Goal: Transaction & Acquisition: Book appointment/travel/reservation

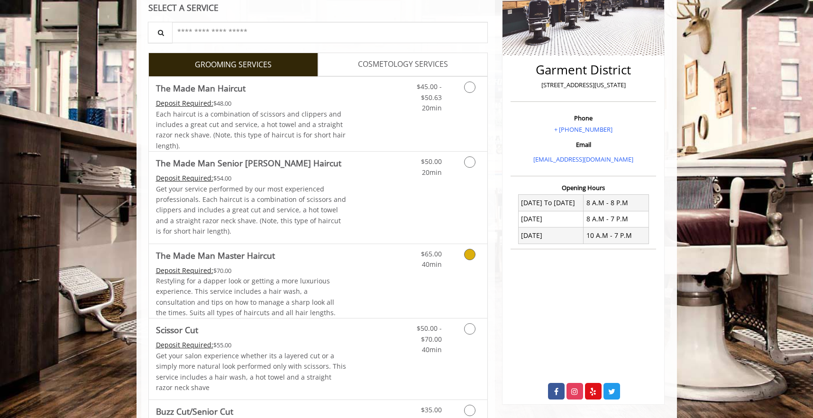
scroll to position [145, 0]
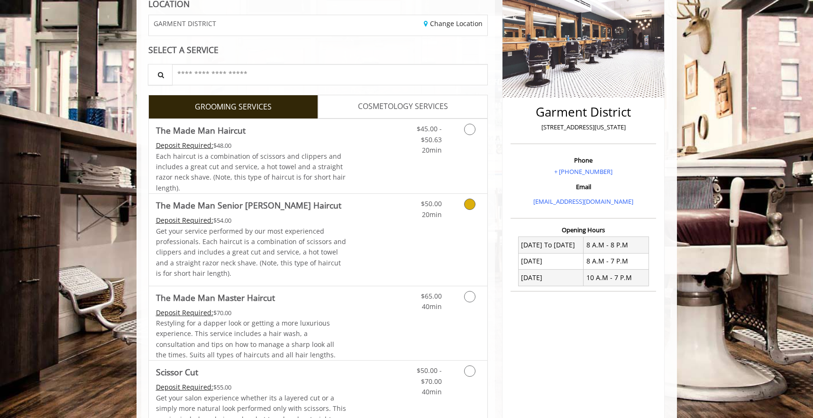
click at [469, 203] on icon "Grooming services" at bounding box center [469, 204] width 11 height 11
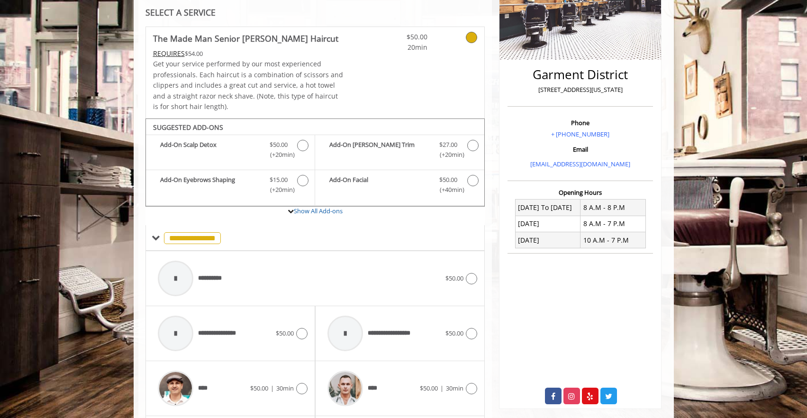
scroll to position [269, 0]
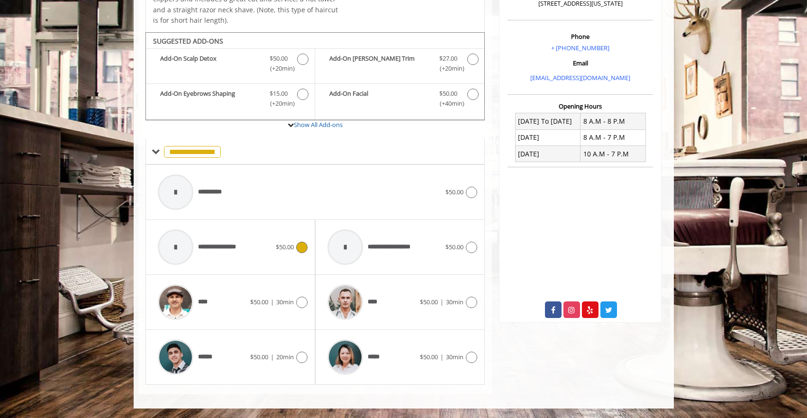
click at [289, 245] on span "$50.00" at bounding box center [285, 247] width 18 height 9
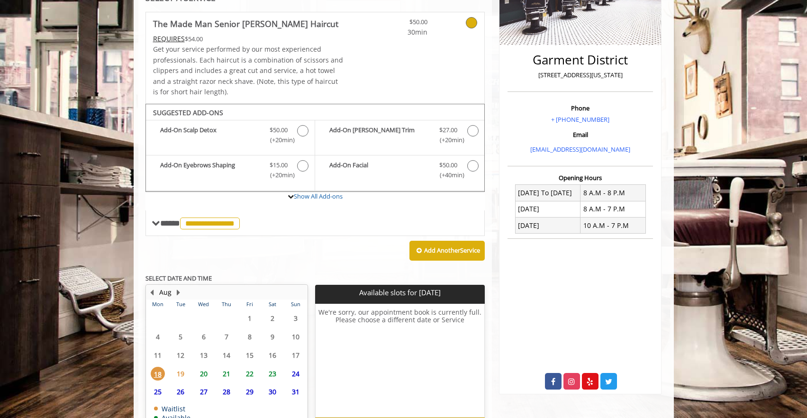
scroll to position [258, 0]
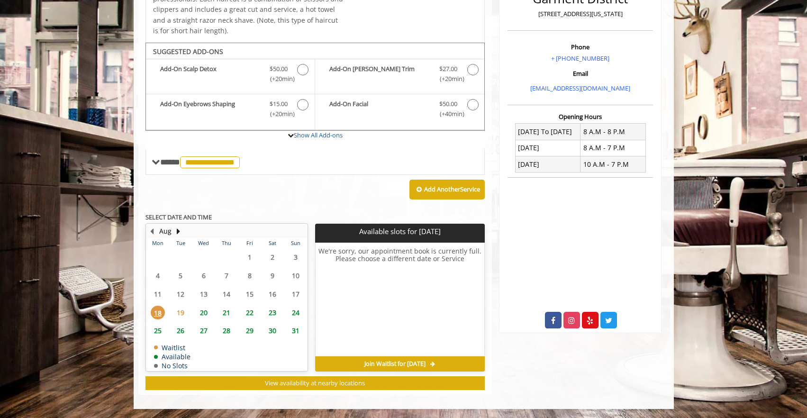
click at [181, 314] on span "19" at bounding box center [180, 313] width 14 height 14
click at [205, 313] on span "20" at bounding box center [204, 313] width 14 height 14
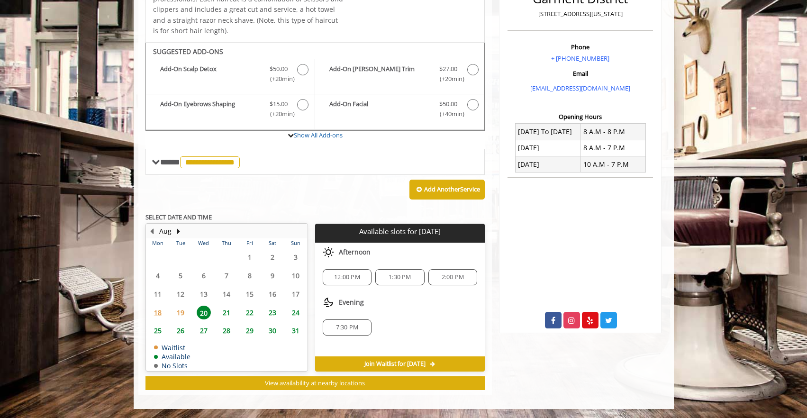
click at [223, 312] on span "21" at bounding box center [226, 313] width 14 height 14
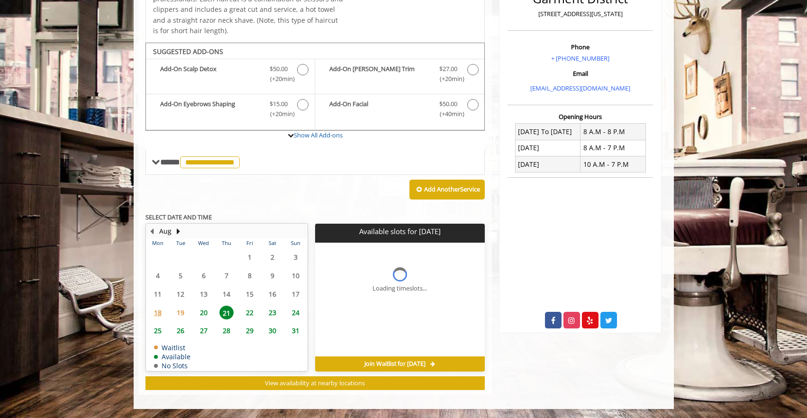
scroll to position [272, 0]
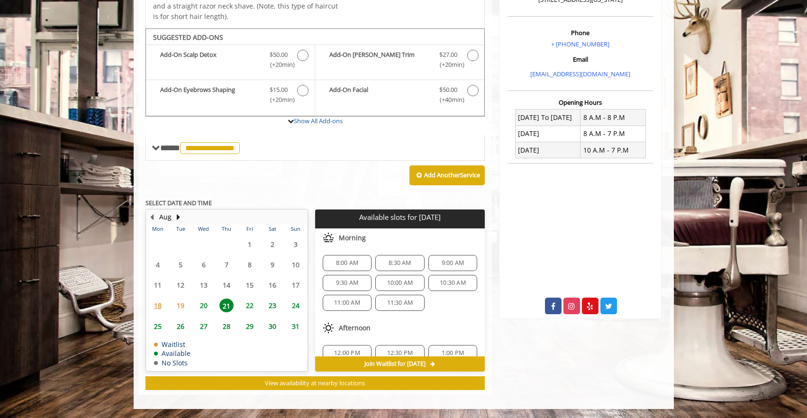
click at [184, 306] on span "19" at bounding box center [180, 306] width 14 height 14
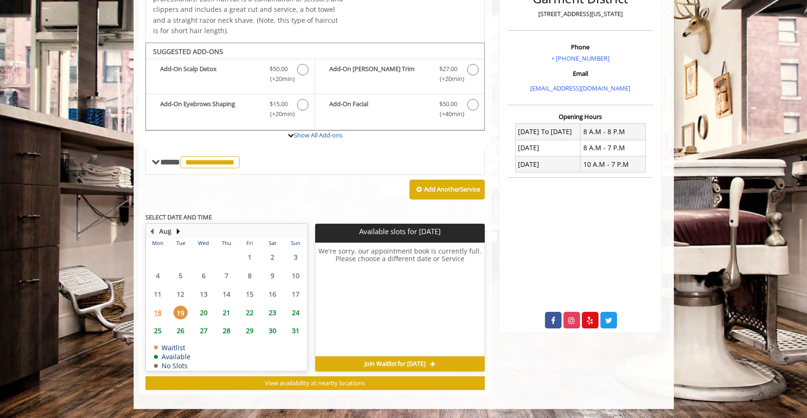
click at [159, 306] on span "18" at bounding box center [158, 313] width 14 height 14
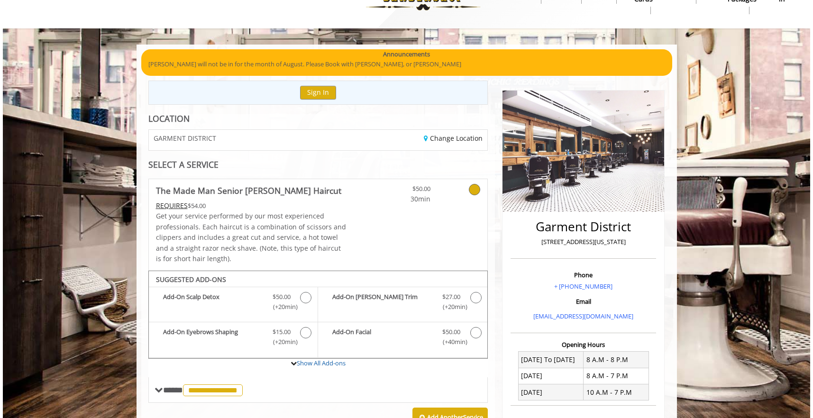
scroll to position [0, 0]
